Goal: Transaction & Acquisition: Purchase product/service

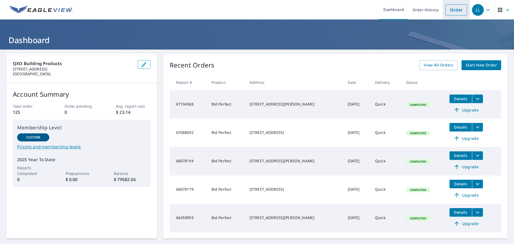
click at [451, 12] on link "Order" at bounding box center [457, 9] width 22 height 11
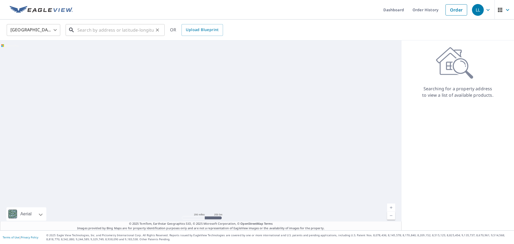
click at [91, 32] on input "text" at bounding box center [115, 29] width 76 height 15
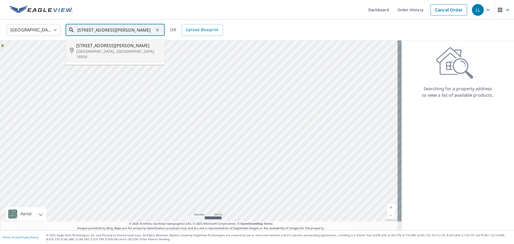
click at [93, 46] on span "[STREET_ADDRESS][PERSON_NAME]" at bounding box center [118, 45] width 84 height 6
type input "[STREET_ADDRESS][PERSON_NAME]"
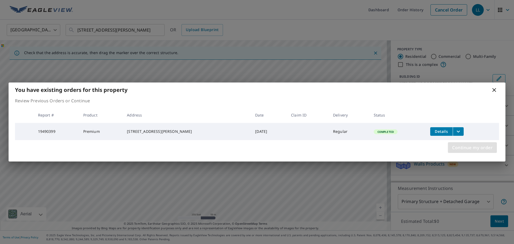
click at [453, 149] on span "Continue my order" at bounding box center [472, 147] width 40 height 7
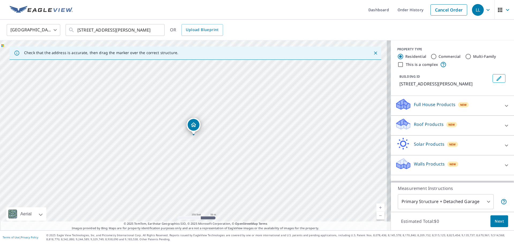
click at [430, 125] on p "Roof Products" at bounding box center [429, 124] width 30 height 6
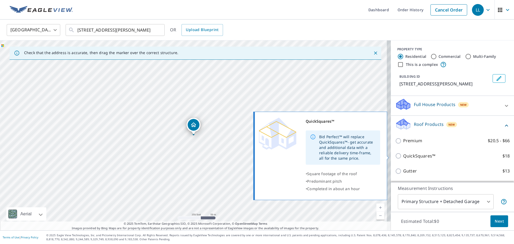
click at [414, 156] on p "QuickSquares™" at bounding box center [419, 156] width 32 height 7
click at [403, 156] on input "QuickSquares™ $18" at bounding box center [399, 156] width 8 height 6
checkbox input "true"
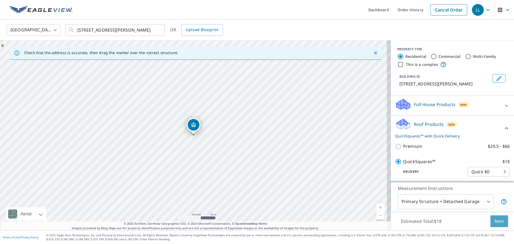
click at [495, 218] on span "Next" at bounding box center [499, 221] width 9 height 7
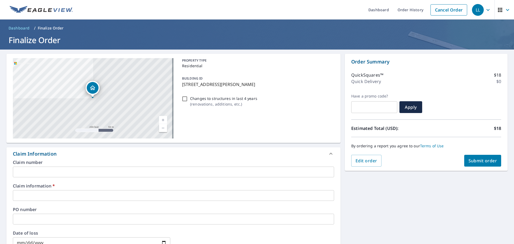
click at [483, 161] on span "Submit order" at bounding box center [483, 161] width 29 height 6
checkbox input "true"
click at [78, 196] on input "text" at bounding box center [173, 195] width 321 height 11
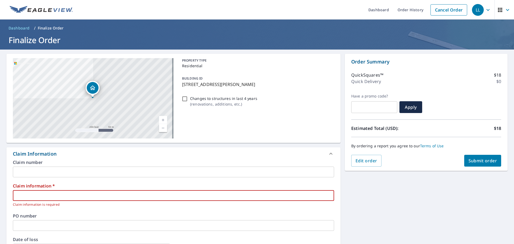
type input "2"
checkbox input "true"
type input "21"
checkbox input "true"
type input "210"
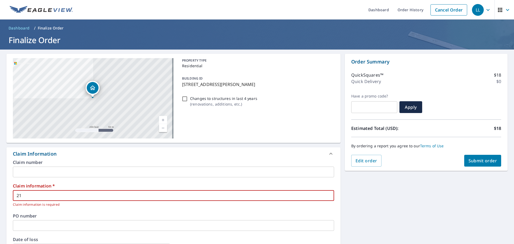
checkbox input "true"
type input "2100"
checkbox input "true"
type input "21000"
checkbox input "true"
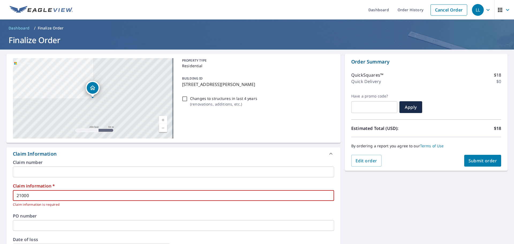
type input "210008"
checkbox input "true"
type input "210008"
click at [474, 157] on button "Submit order" at bounding box center [482, 161] width 37 height 12
checkbox input "true"
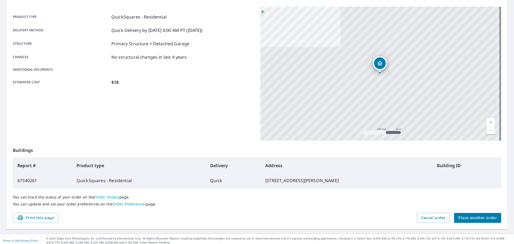
scroll to position [71, 0]
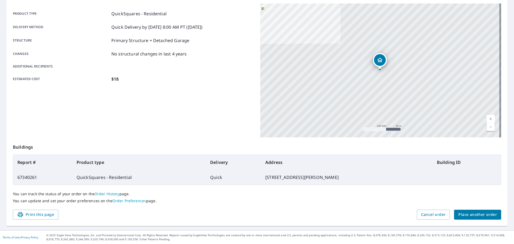
click at [470, 216] on span "Place another order" at bounding box center [478, 214] width 39 height 7
